Goal: Transaction & Acquisition: Download file/media

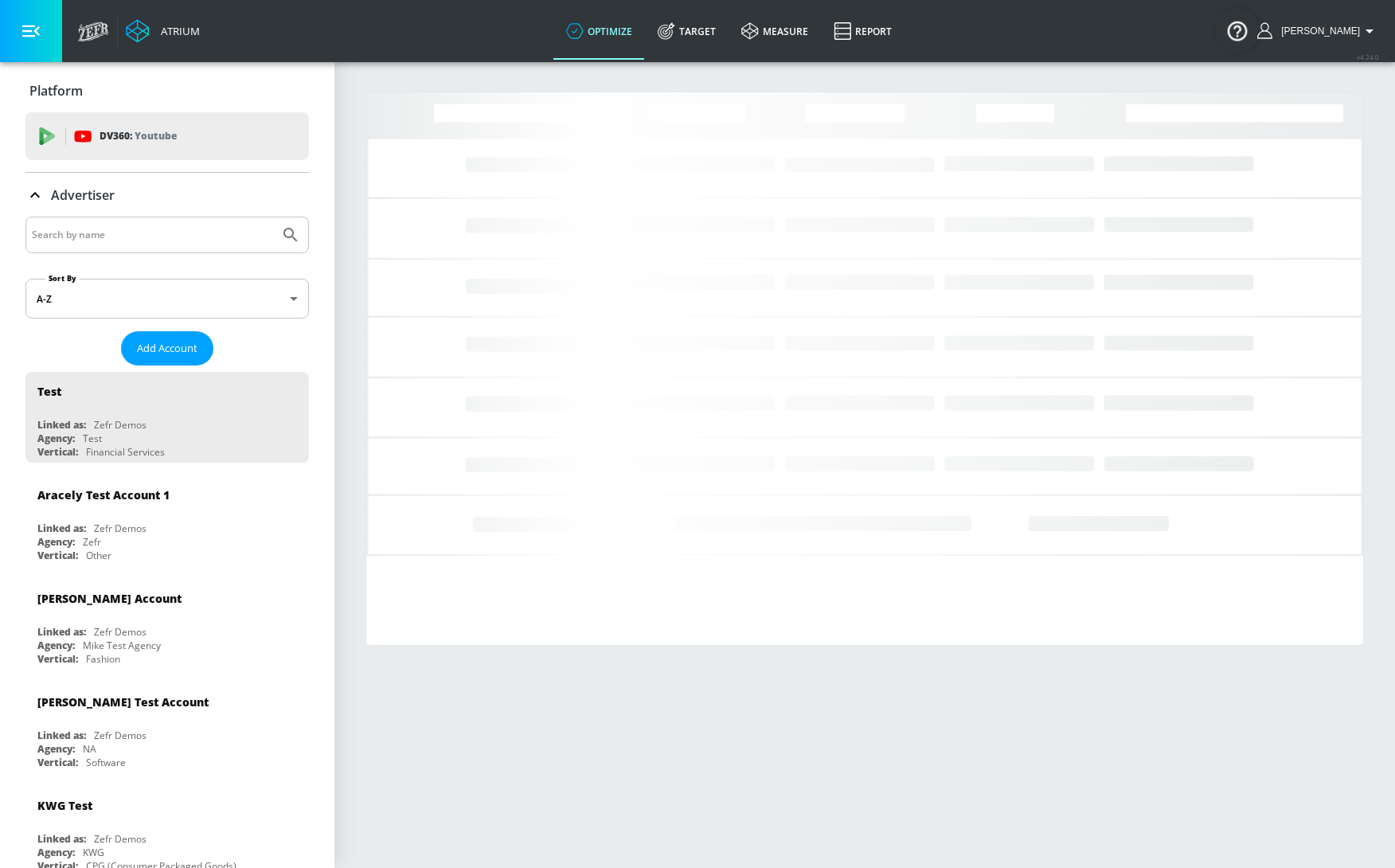
click at [64, 231] on input "Search by name" at bounding box center [152, 235] width 241 height 21
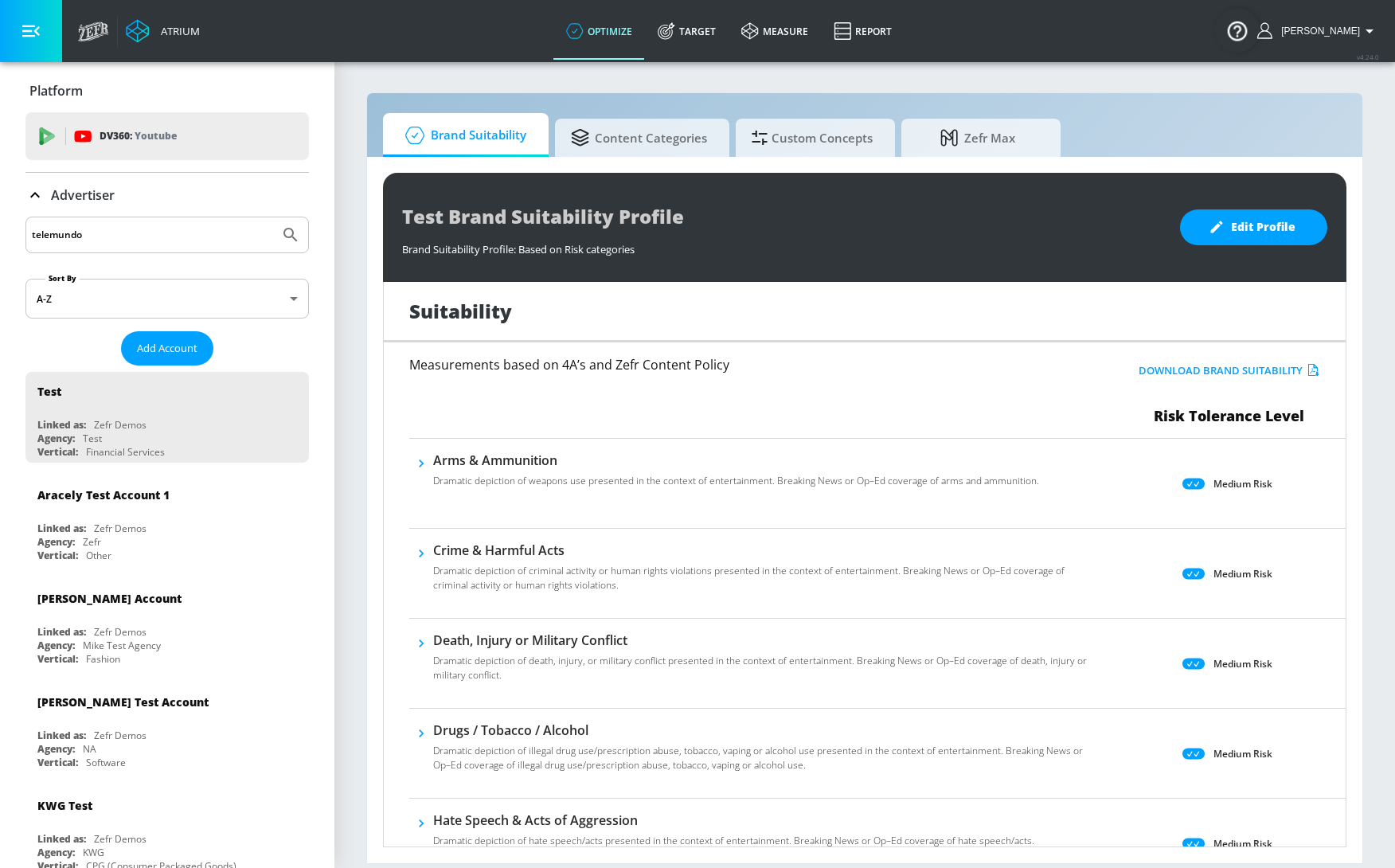
type input "telemundo"
click at [274, 217] on button "Submit Search" at bounding box center [291, 235] width 35 height 35
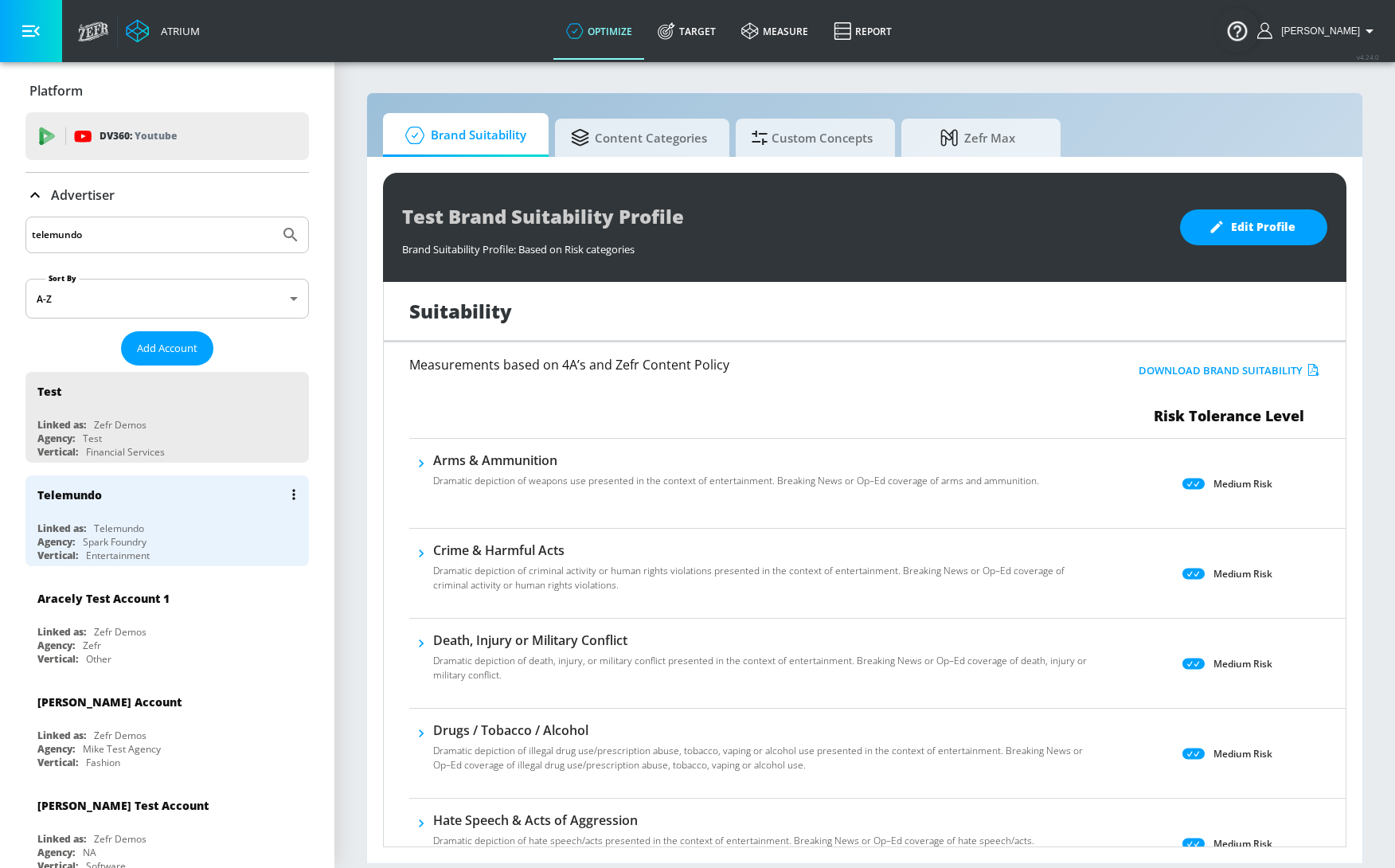
click at [83, 530] on div "Linked as:" at bounding box center [62, 528] width 49 height 13
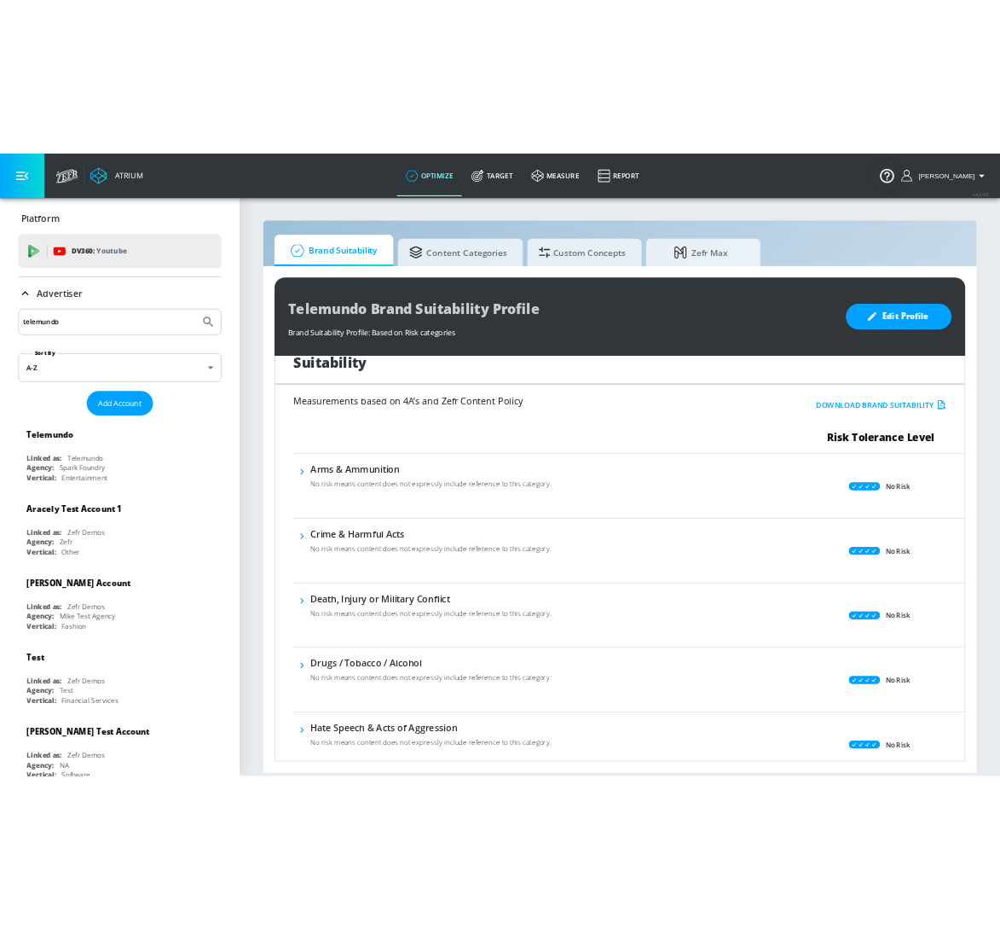
scroll to position [3, 0]
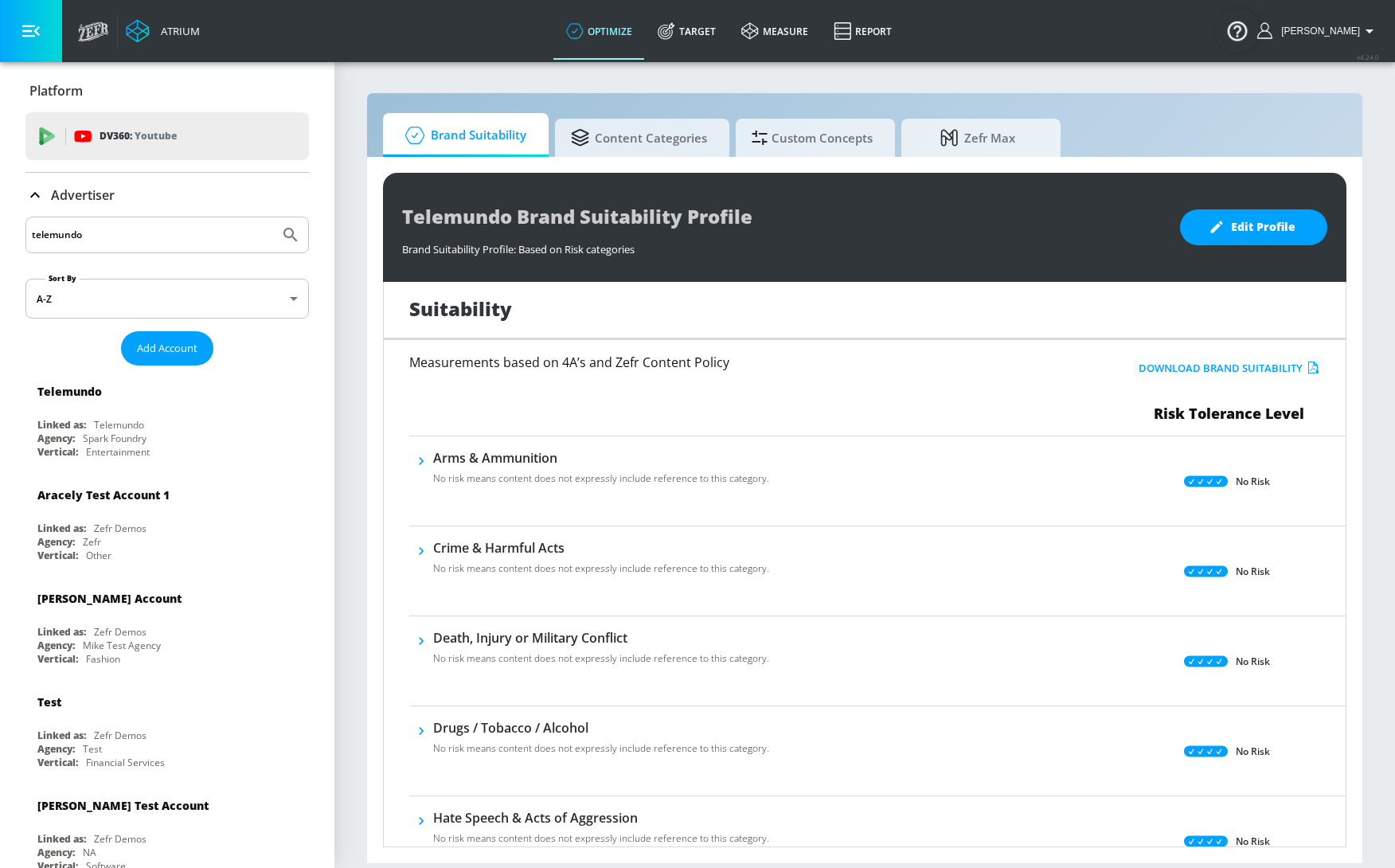
click at [1205, 370] on button "Download Brand Suitability" at bounding box center [1229, 368] width 189 height 24
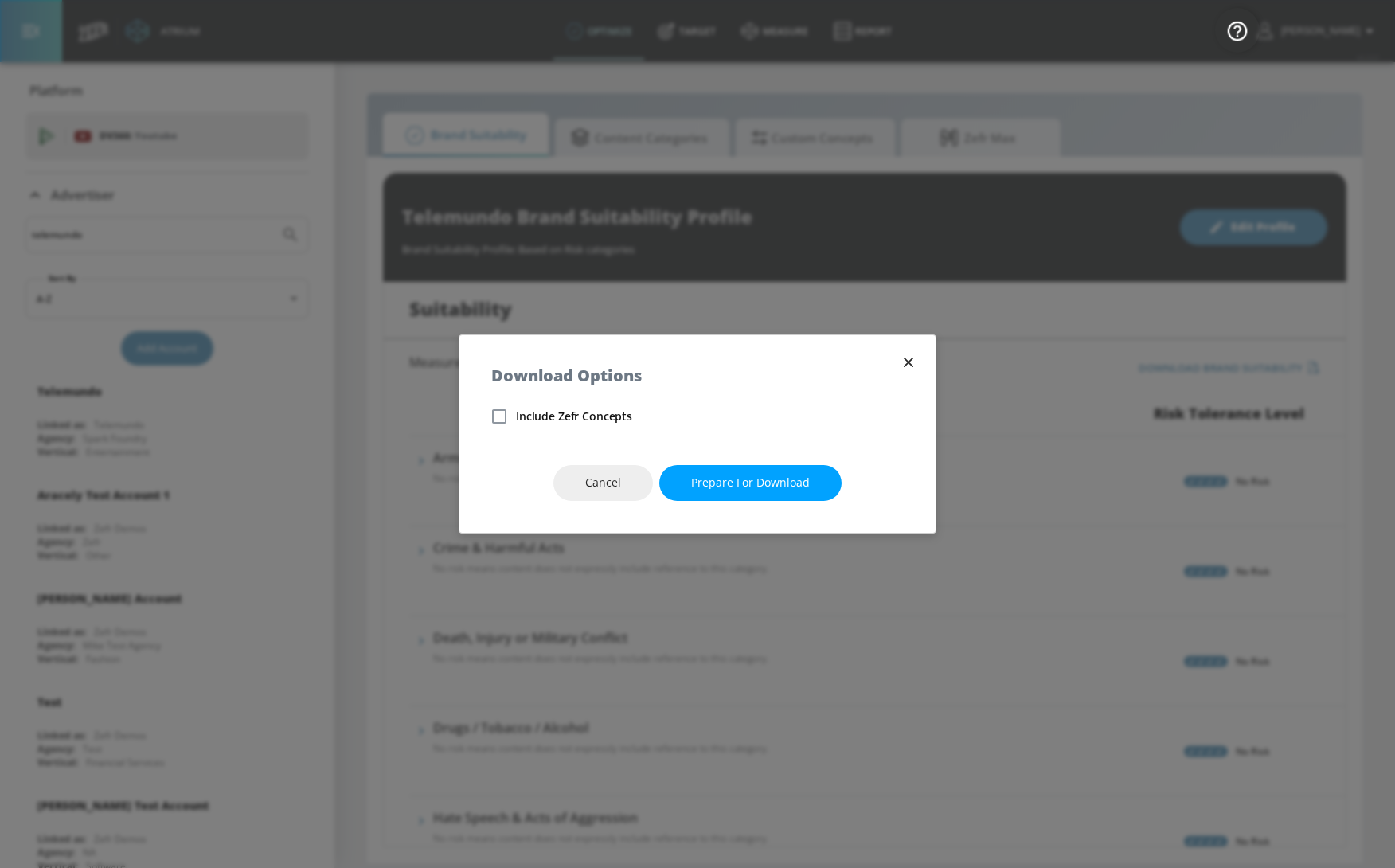
click at [547, 414] on span "Include Zefr Concepts" at bounding box center [574, 416] width 117 height 16
click at [516, 414] on input "Include Zefr Concepts" at bounding box center [500, 416] width 34 height 34
checkbox input "true"
click at [732, 500] on button "Prepare for download" at bounding box center [750, 483] width 182 height 35
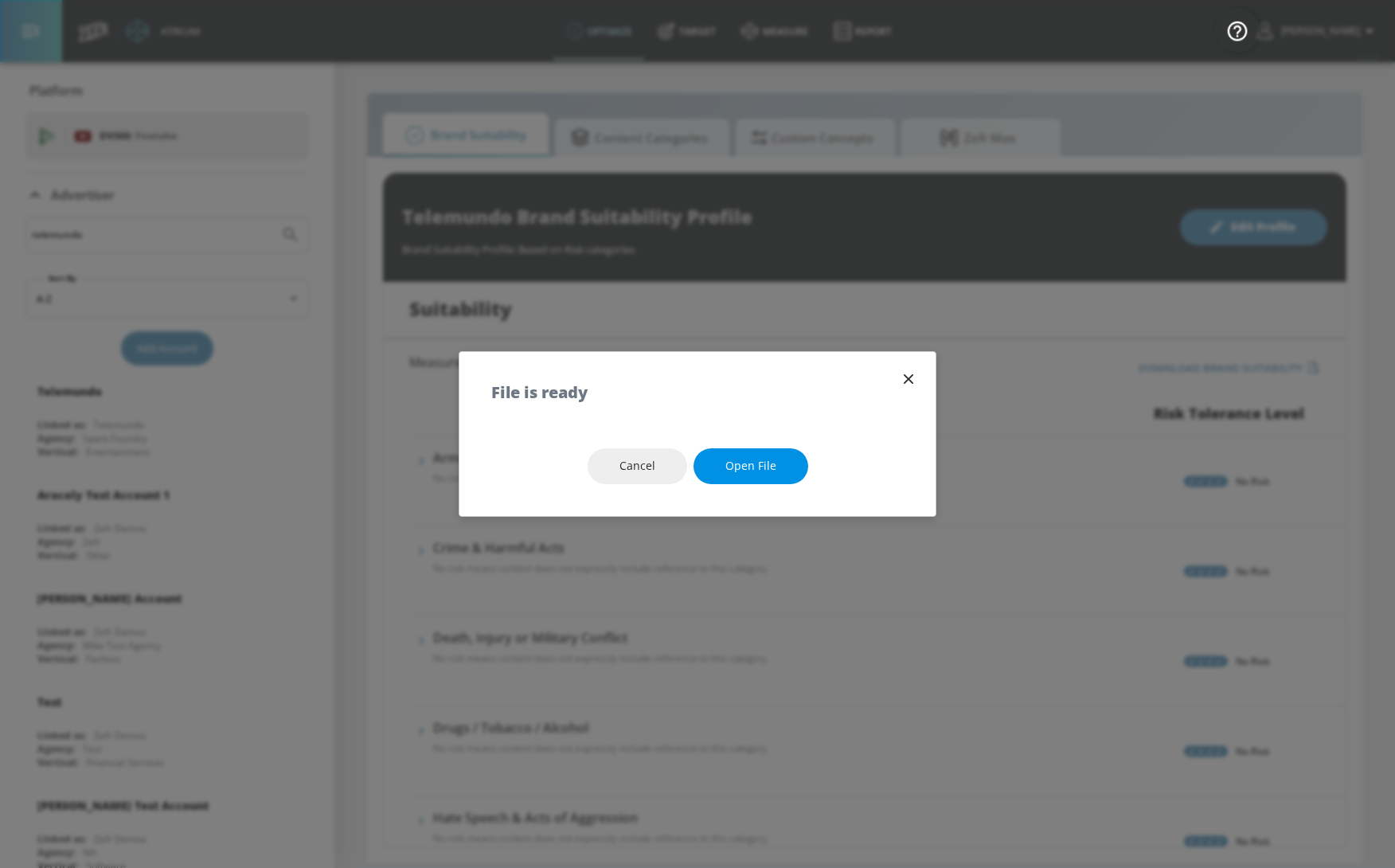
click at [748, 463] on span "Open file" at bounding box center [751, 466] width 51 height 20
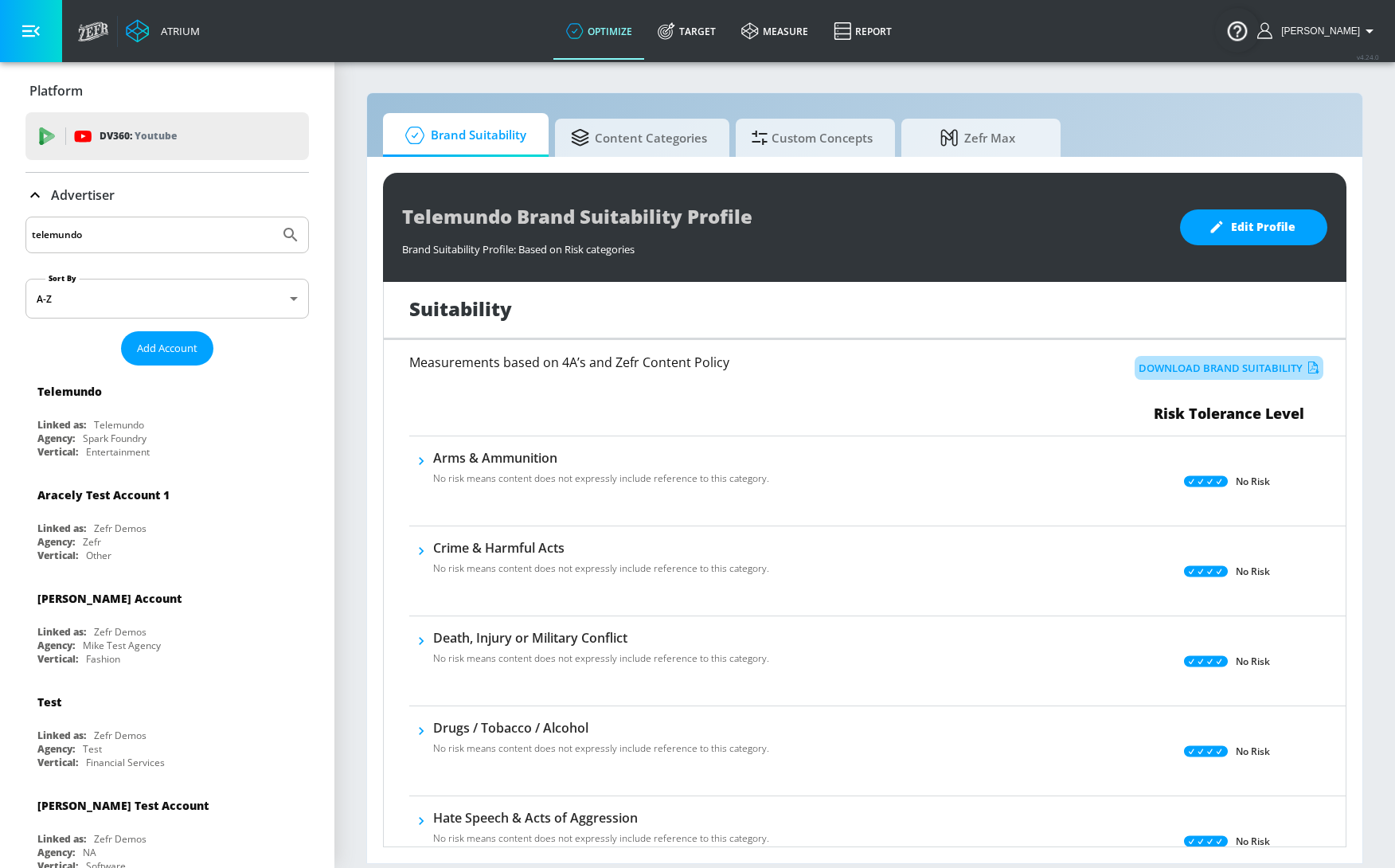
click at [1210, 371] on button "Download Brand Suitability" at bounding box center [1229, 368] width 189 height 24
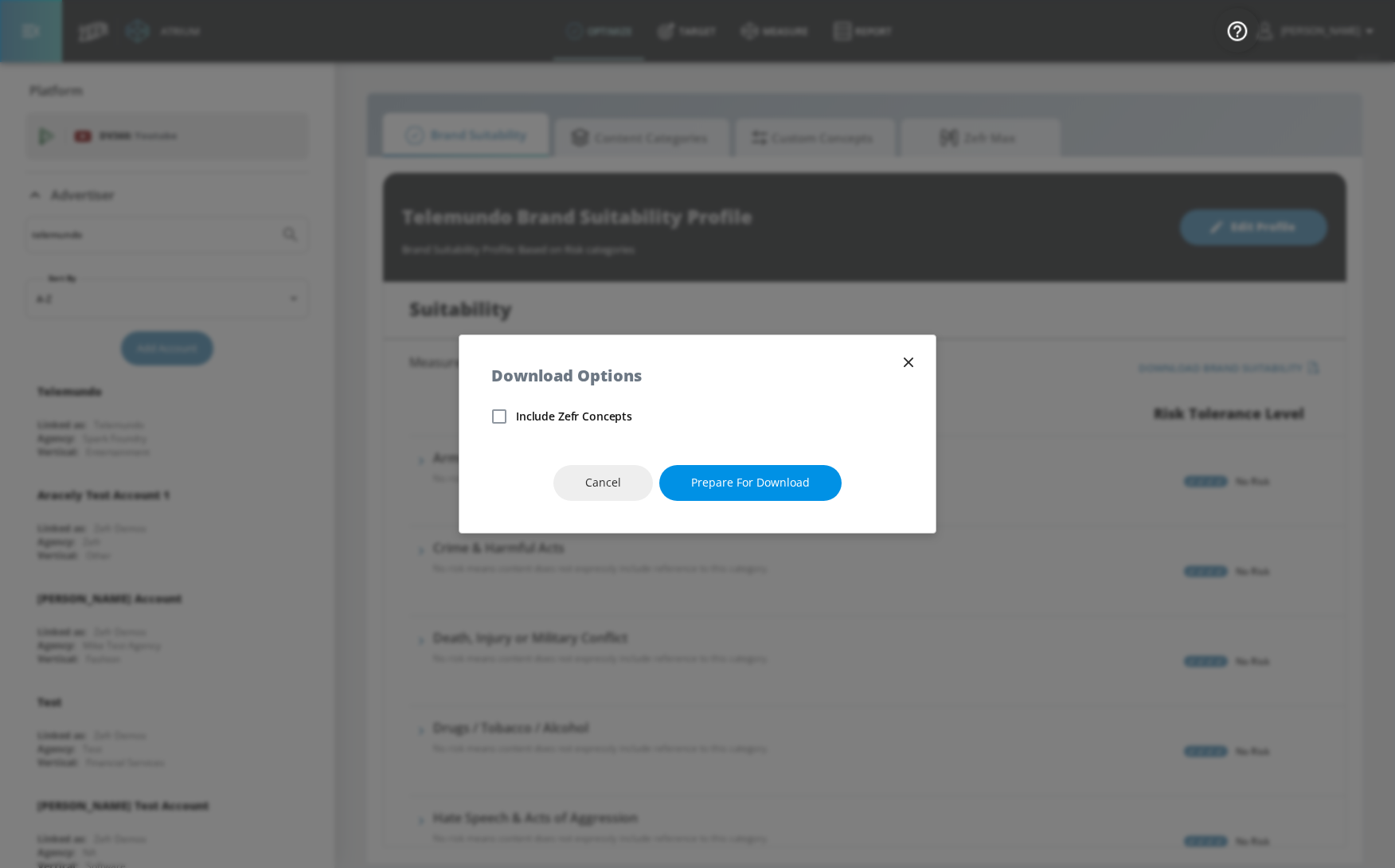
click at [711, 487] on span "Prepare for download" at bounding box center [750, 483] width 119 height 20
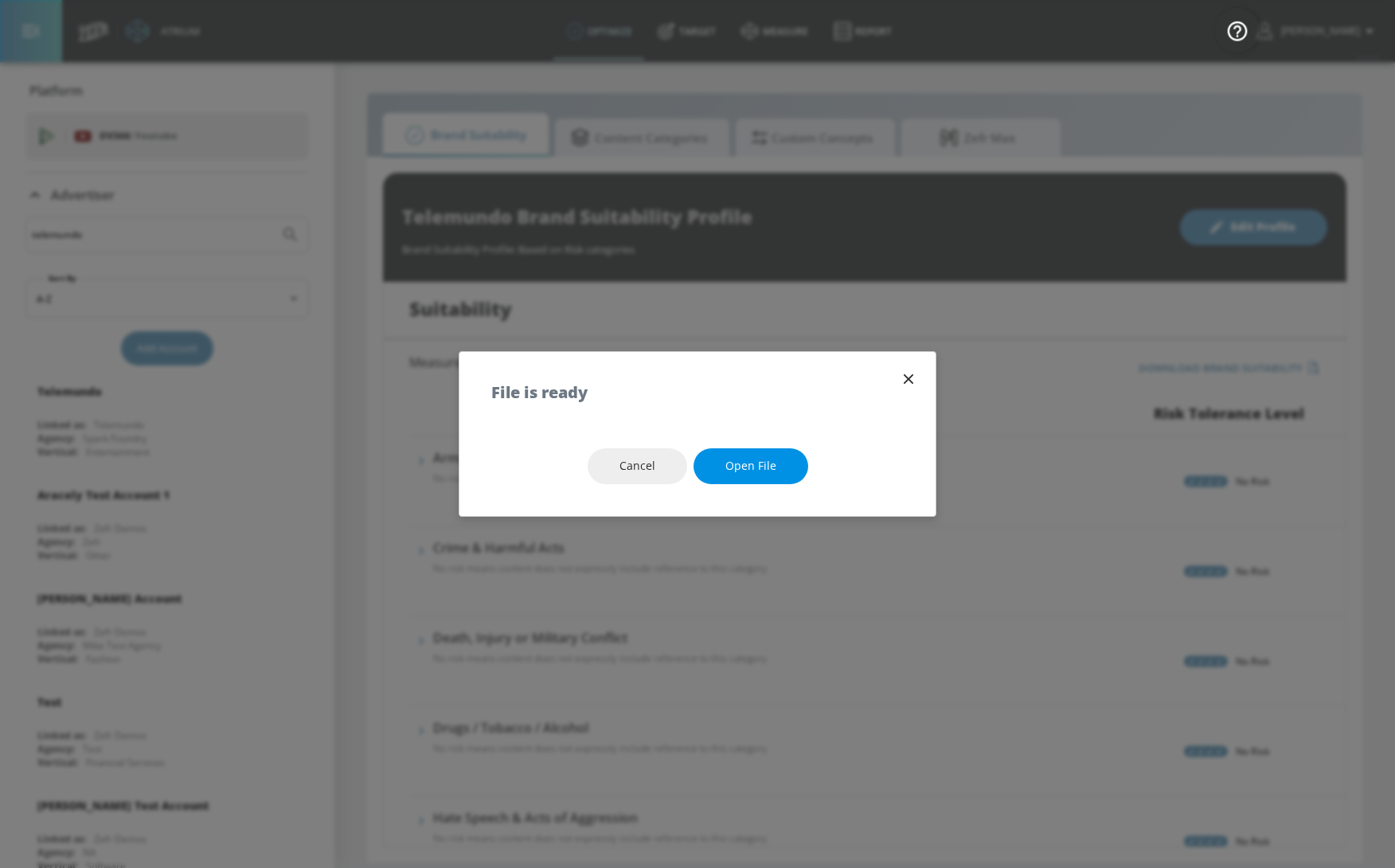
click at [764, 469] on span "Open file" at bounding box center [751, 466] width 51 height 20
